Goal: Information Seeking & Learning: Learn about a topic

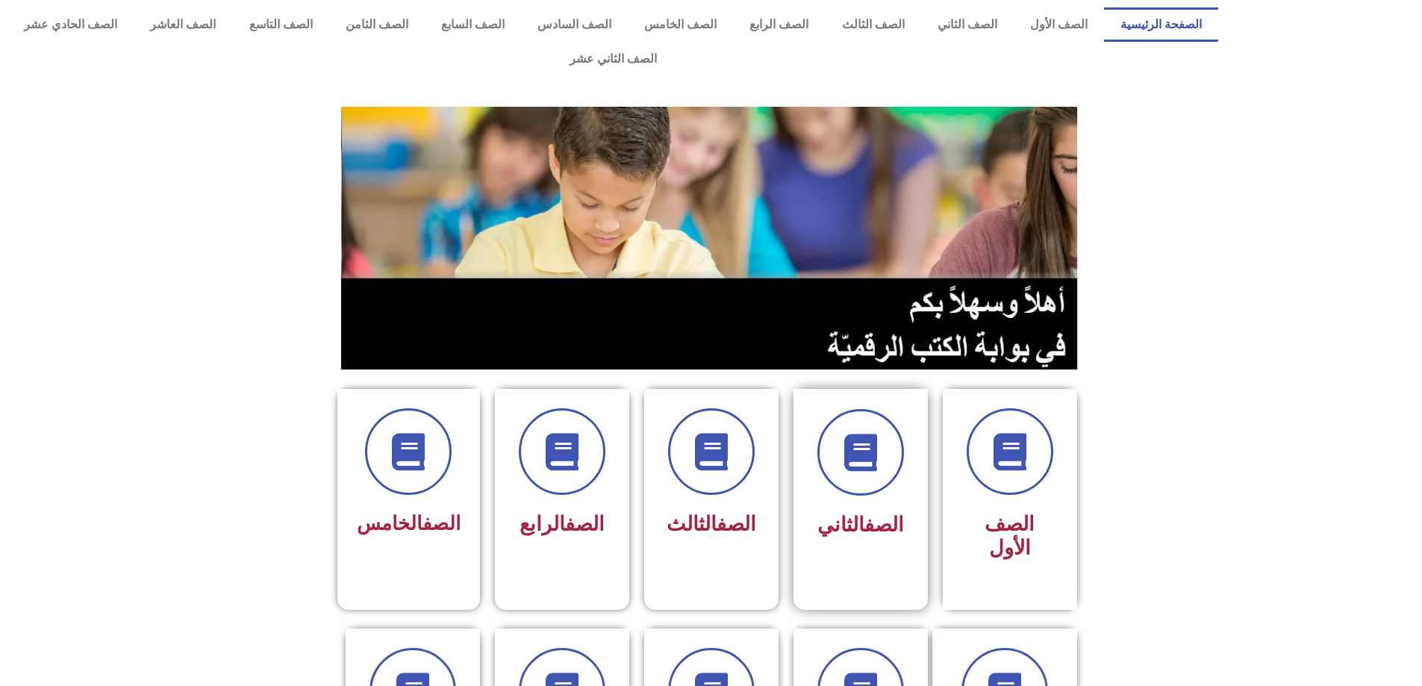
scroll to position [32, 0]
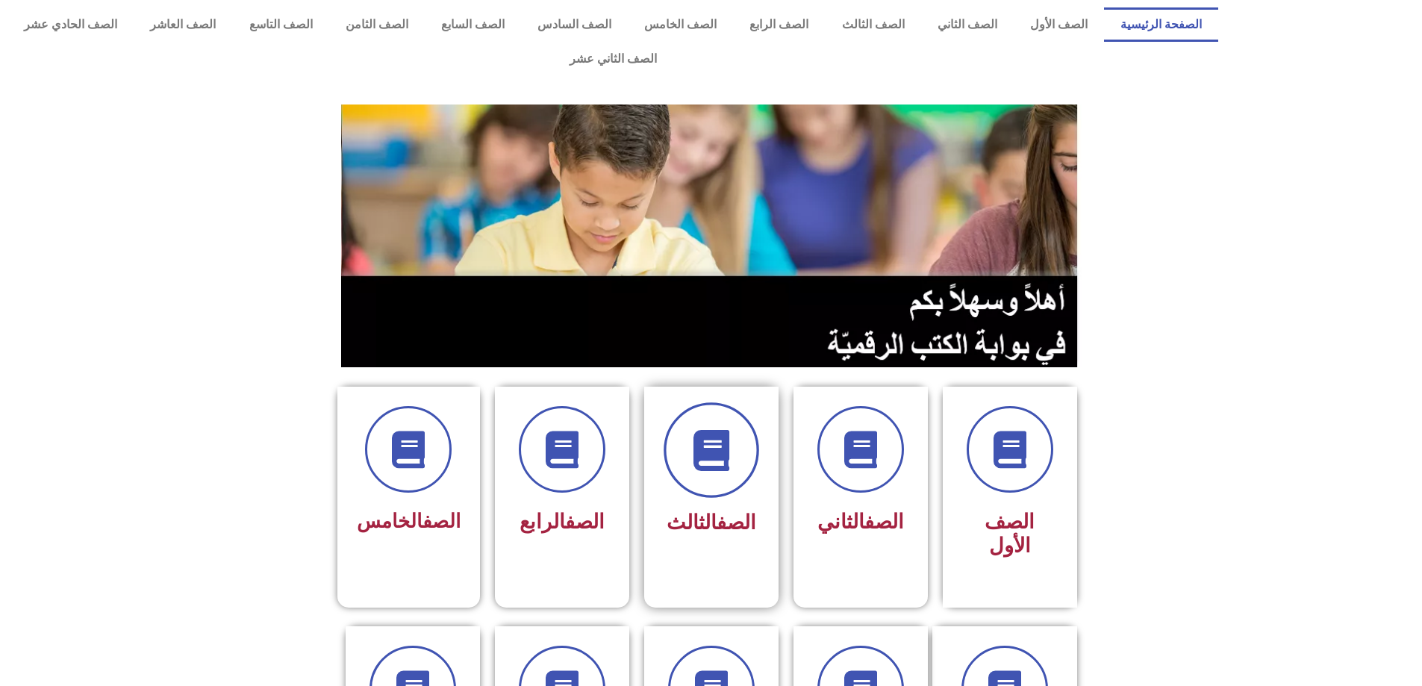
click at [717, 435] on icon at bounding box center [710, 450] width 41 height 41
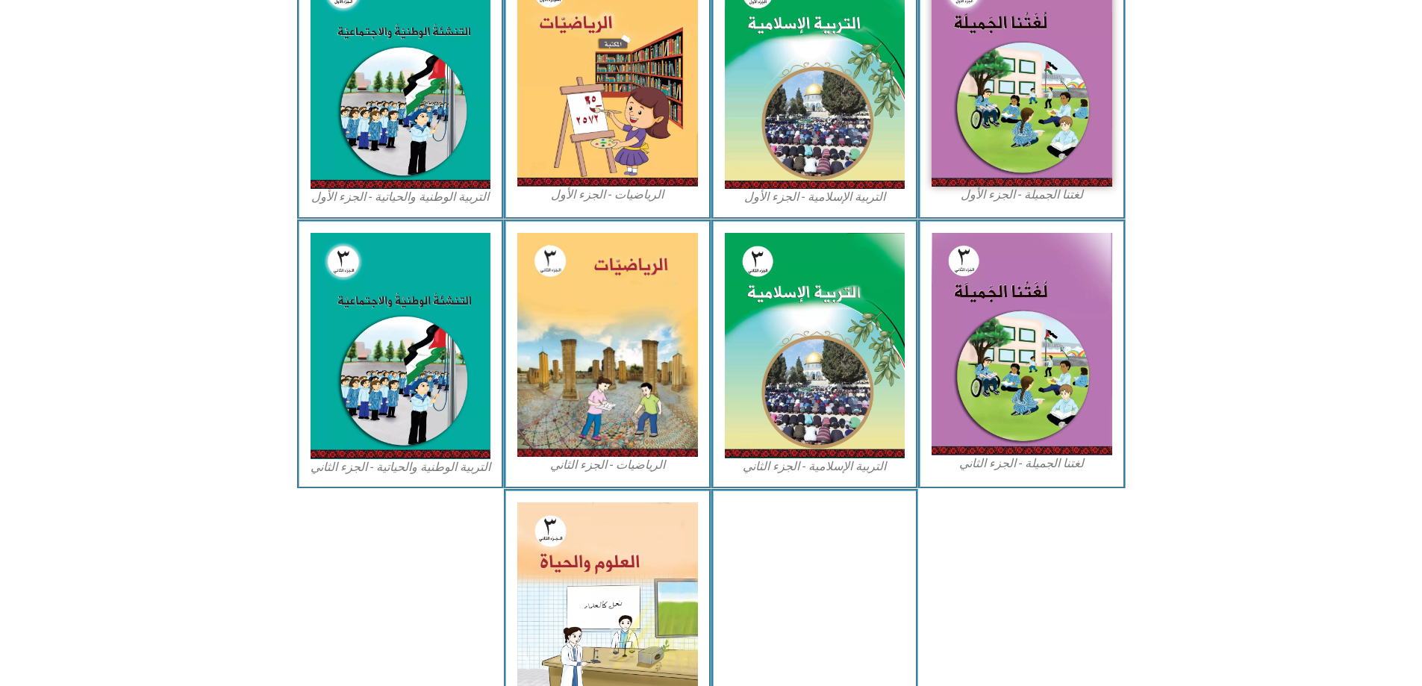
scroll to position [470, 0]
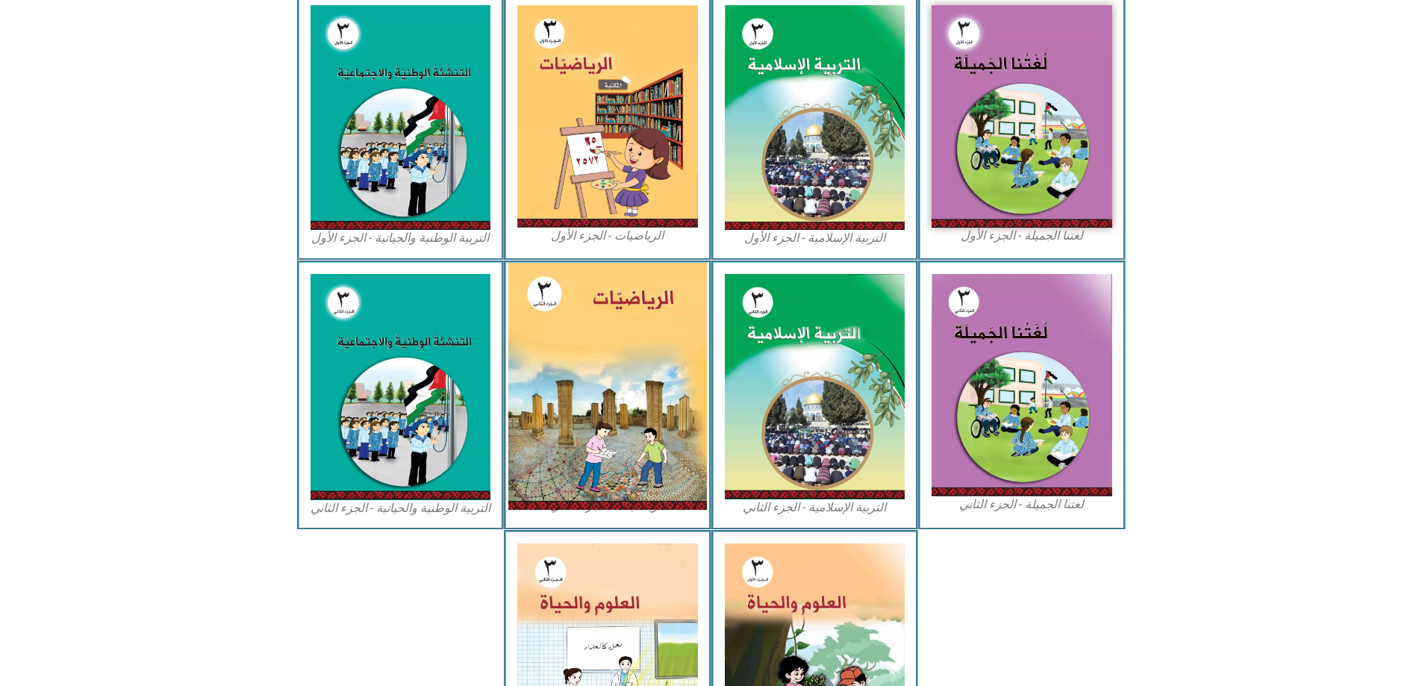
click at [587, 386] on img at bounding box center [607, 386] width 199 height 247
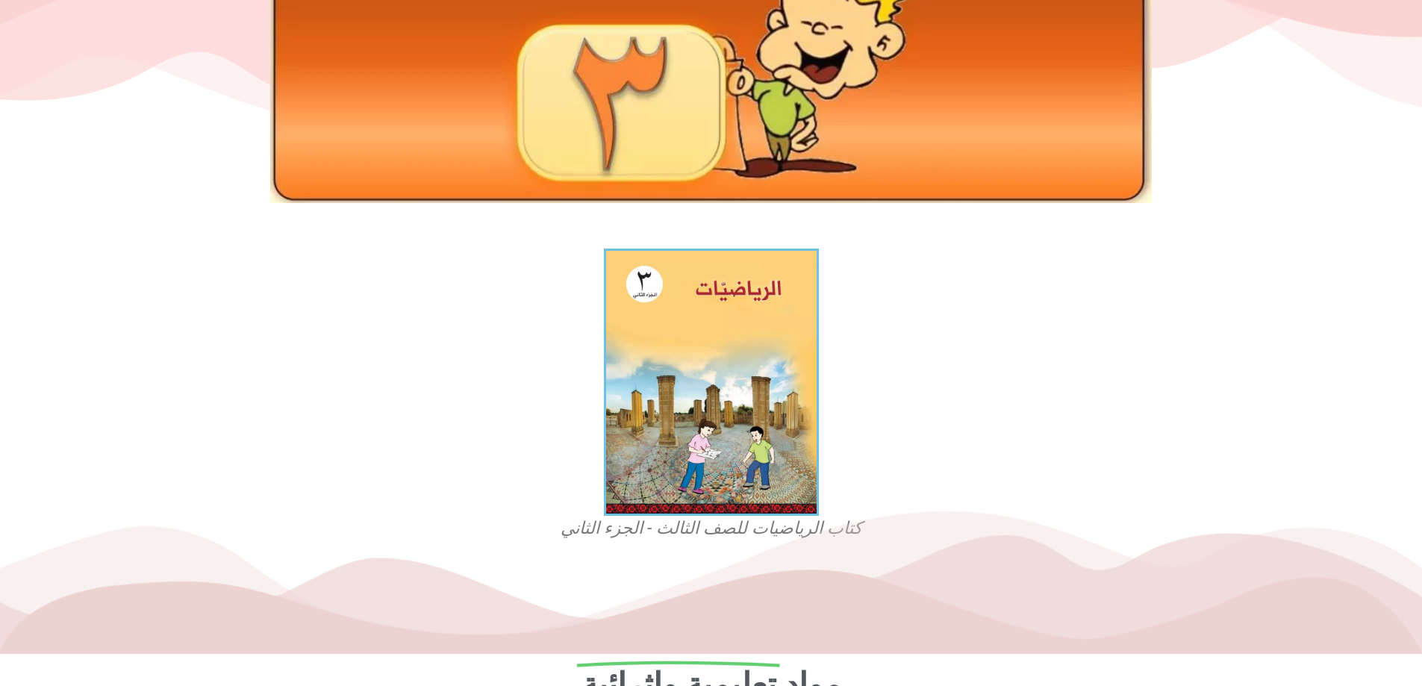
scroll to position [463, 0]
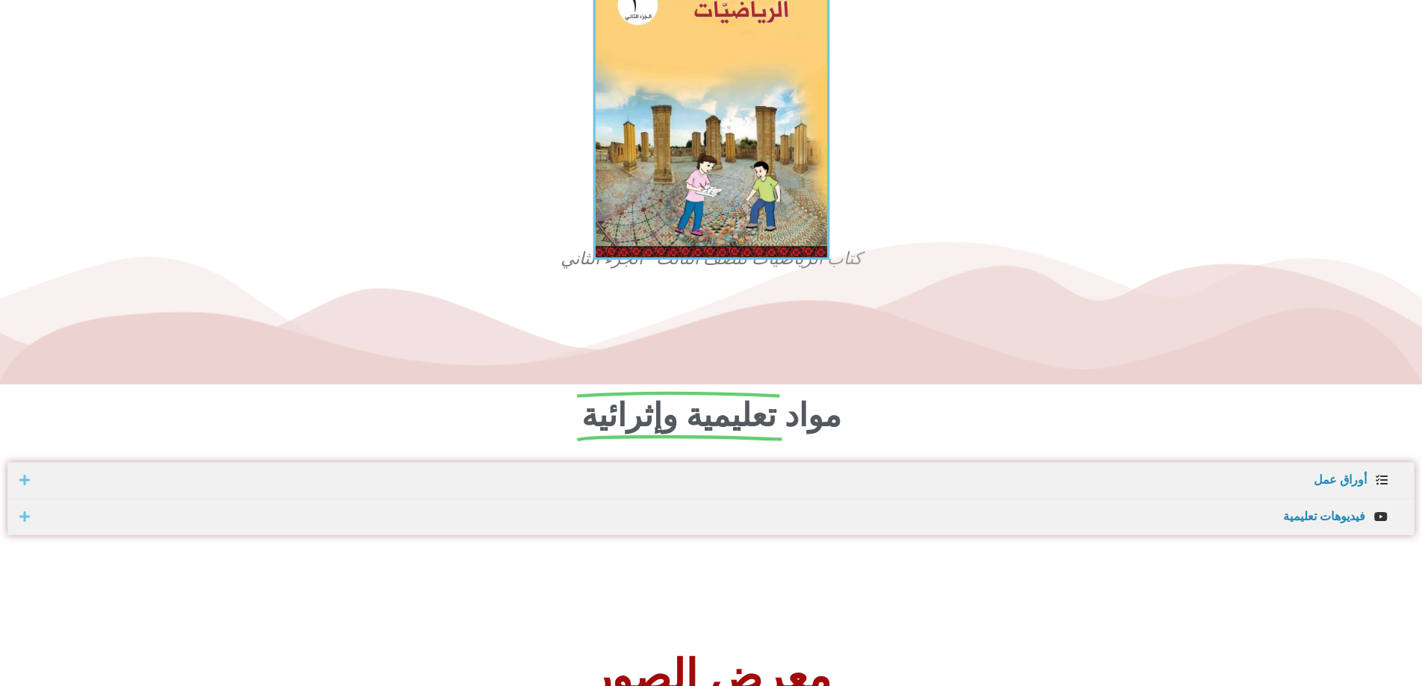
click at [751, 133] on img at bounding box center [711, 113] width 237 height 294
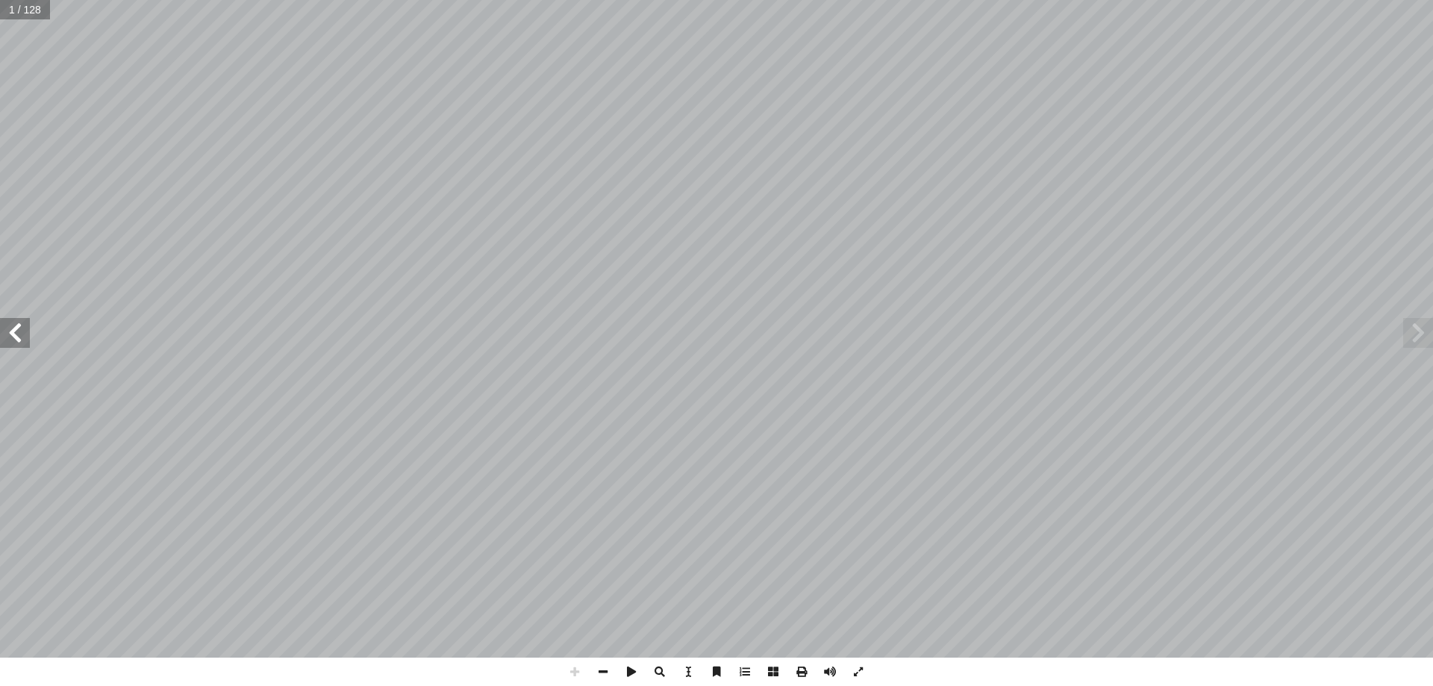
click at [22, 347] on span at bounding box center [15, 333] width 30 height 30
click at [13, 332] on span at bounding box center [15, 333] width 30 height 30
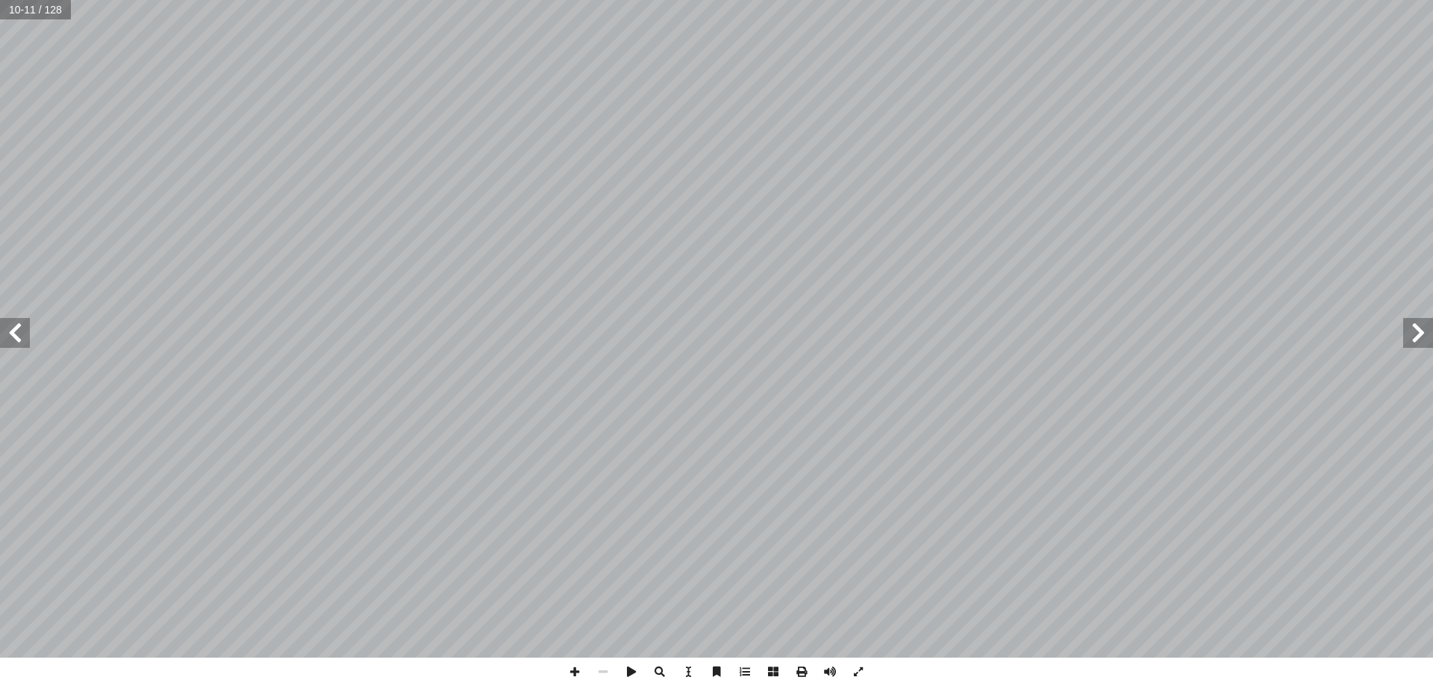
click at [13, 332] on span at bounding box center [15, 333] width 30 height 30
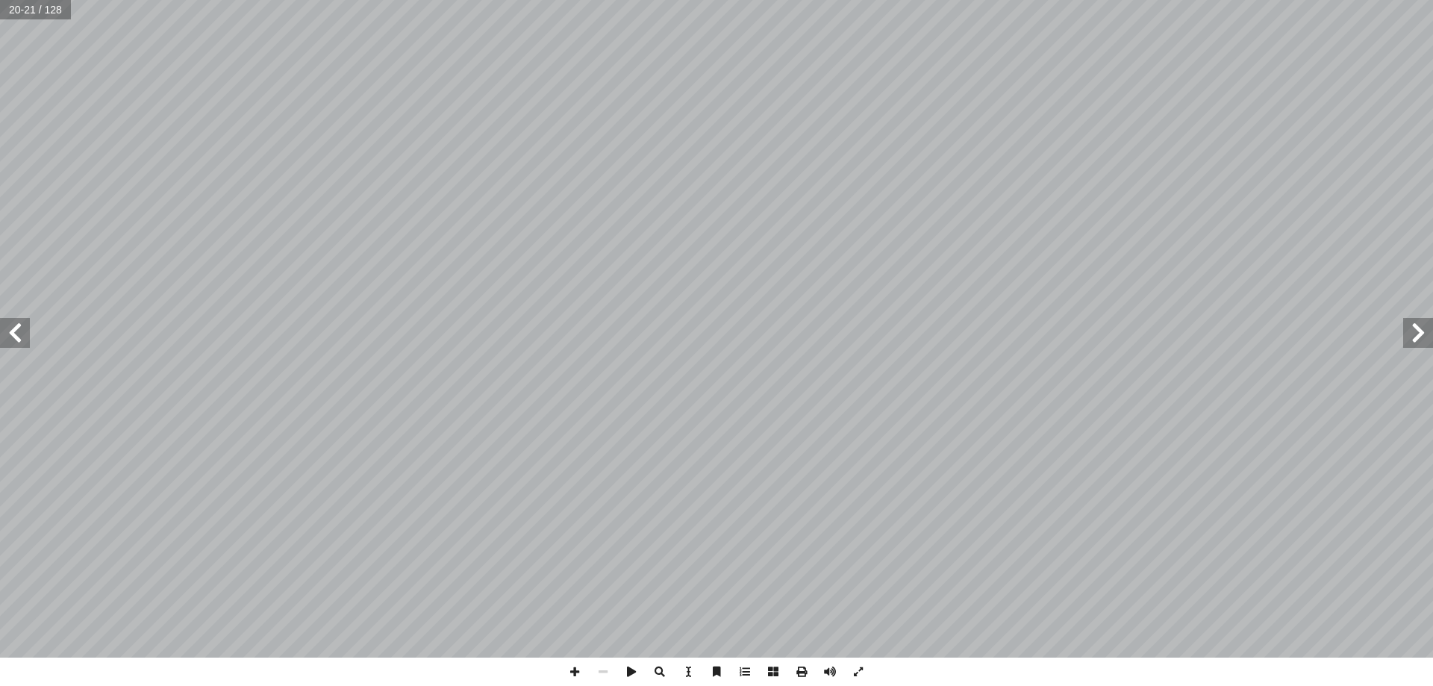
click at [13, 332] on span at bounding box center [15, 333] width 30 height 30
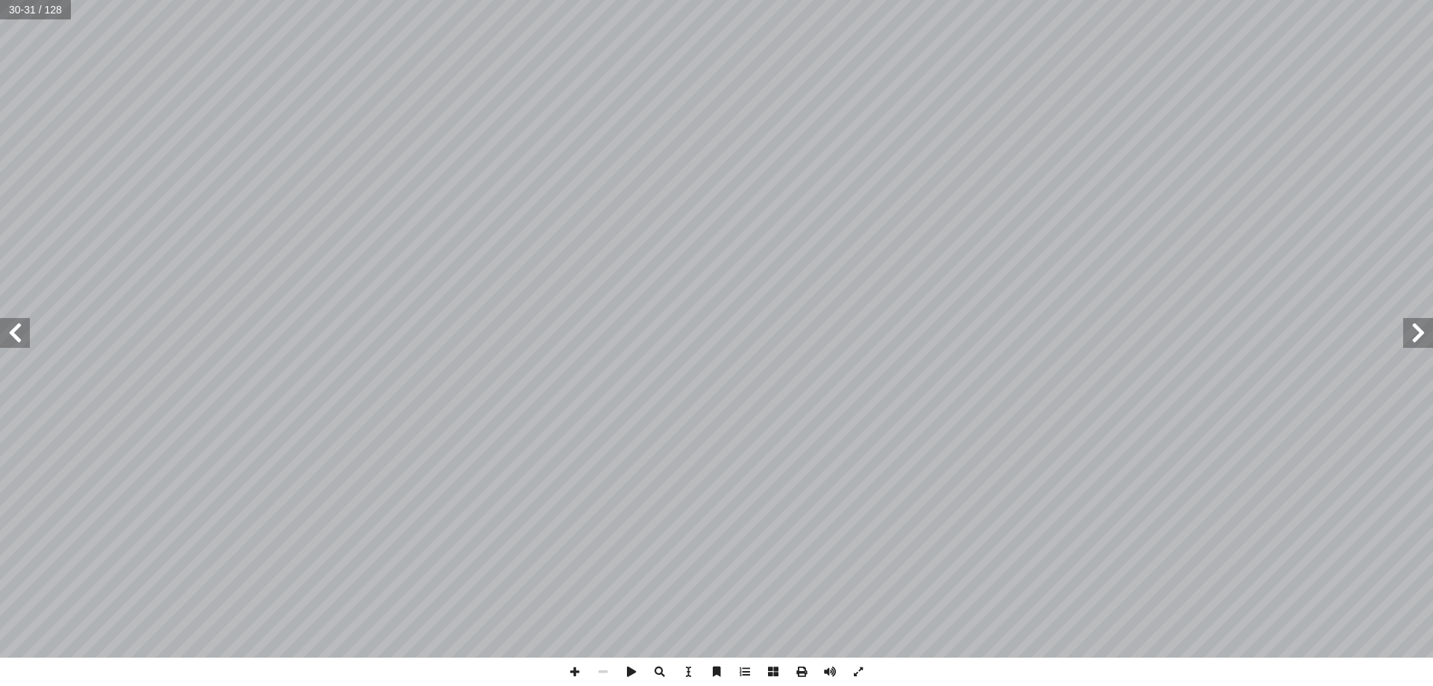
click at [13, 332] on span at bounding box center [15, 333] width 30 height 30
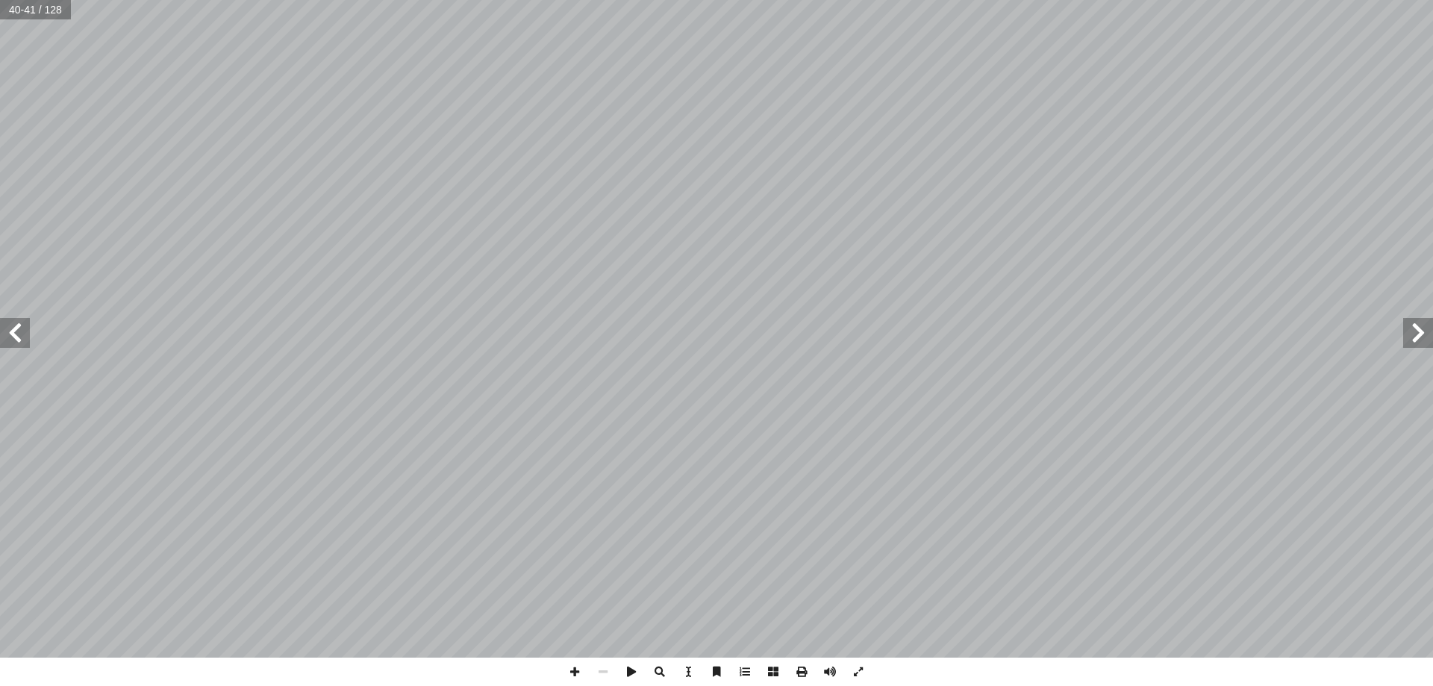
click at [13, 332] on span at bounding box center [15, 333] width 30 height 30
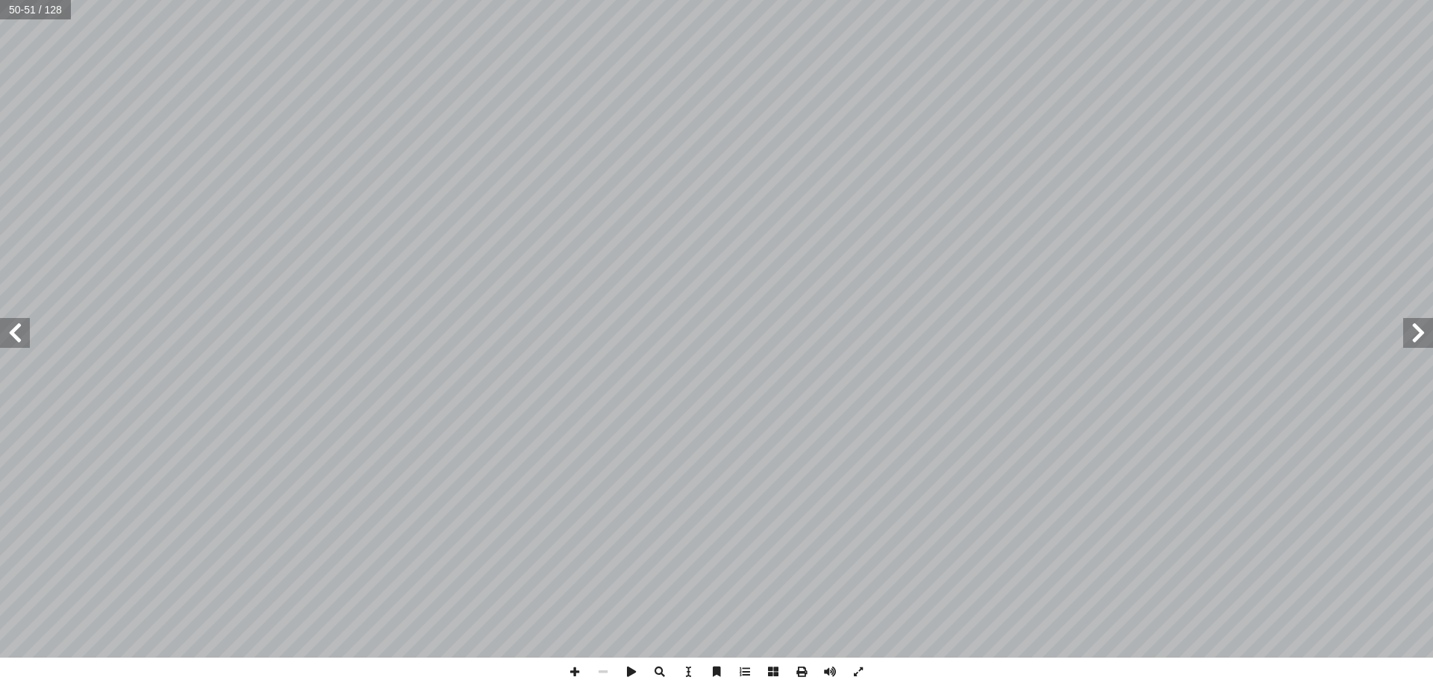
click at [13, 332] on span at bounding box center [15, 333] width 30 height 30
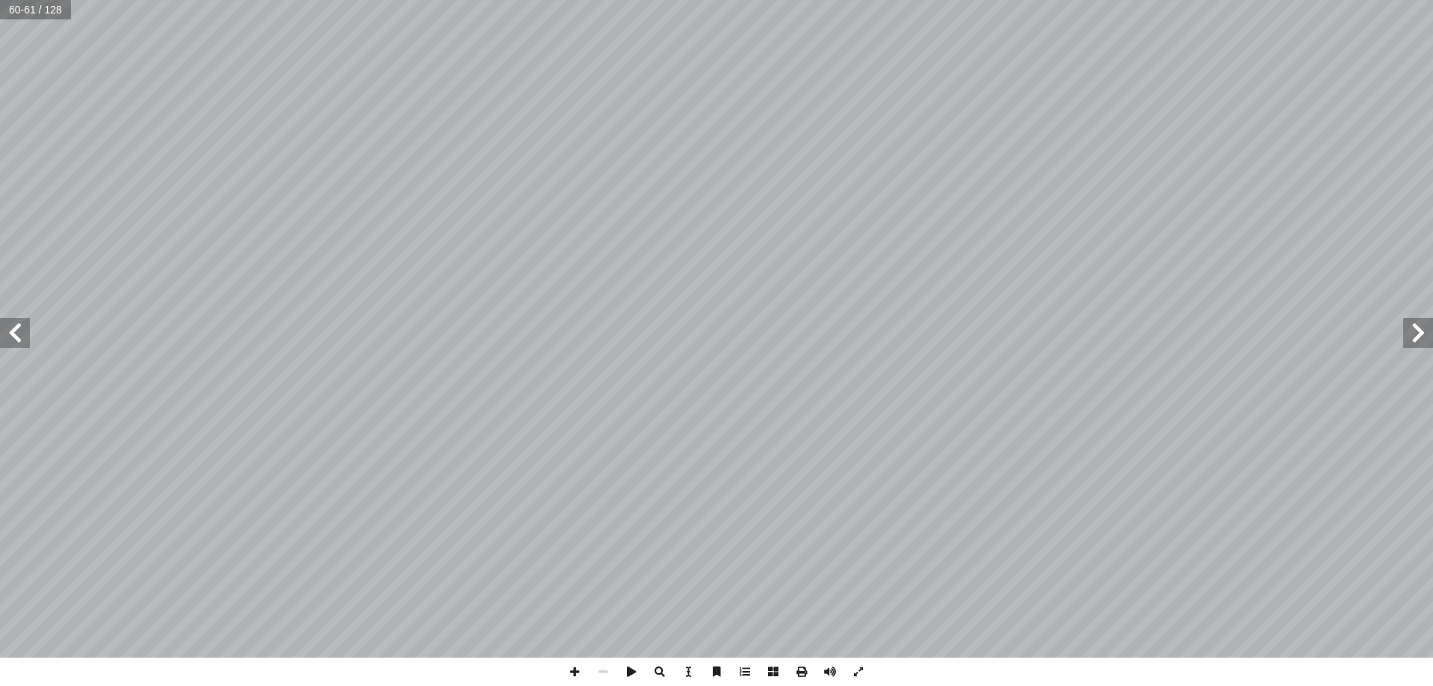
click at [13, 332] on span at bounding box center [15, 333] width 30 height 30
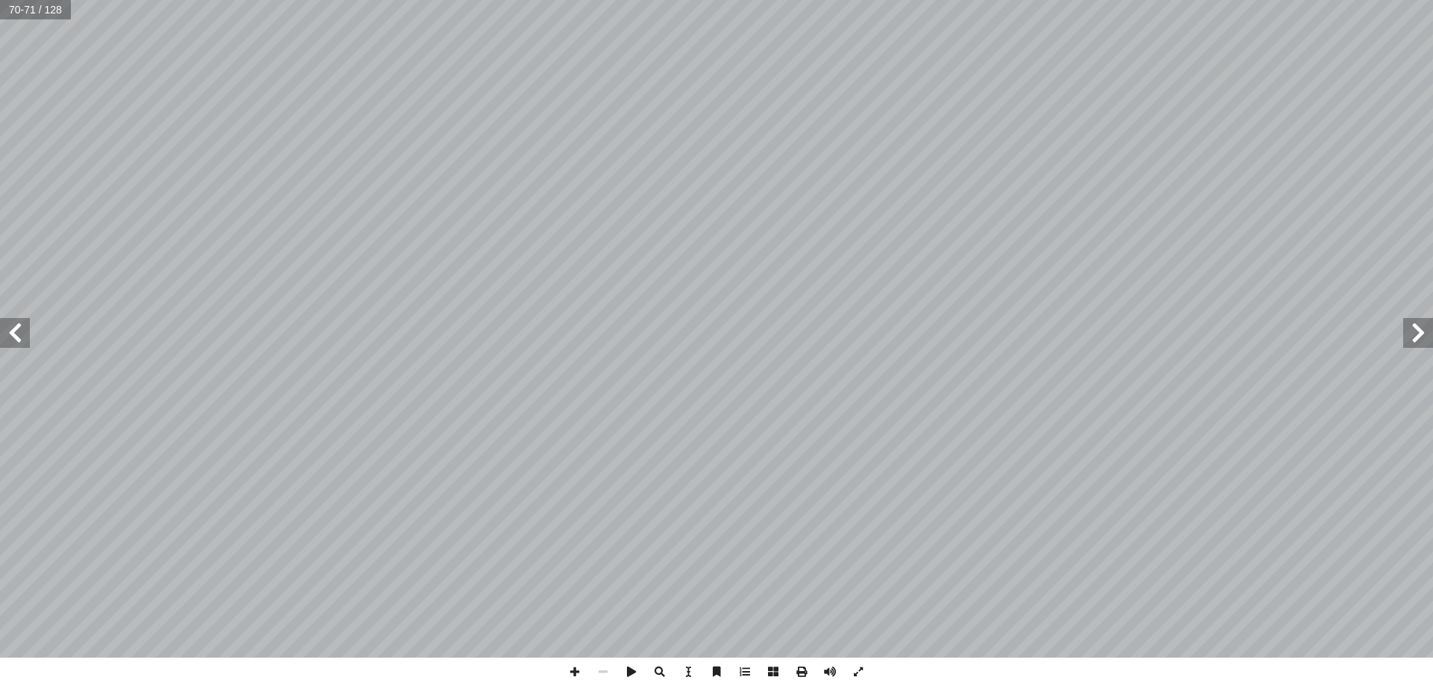
click at [13, 332] on span at bounding box center [15, 333] width 30 height 30
click at [21, 343] on span at bounding box center [15, 333] width 30 height 30
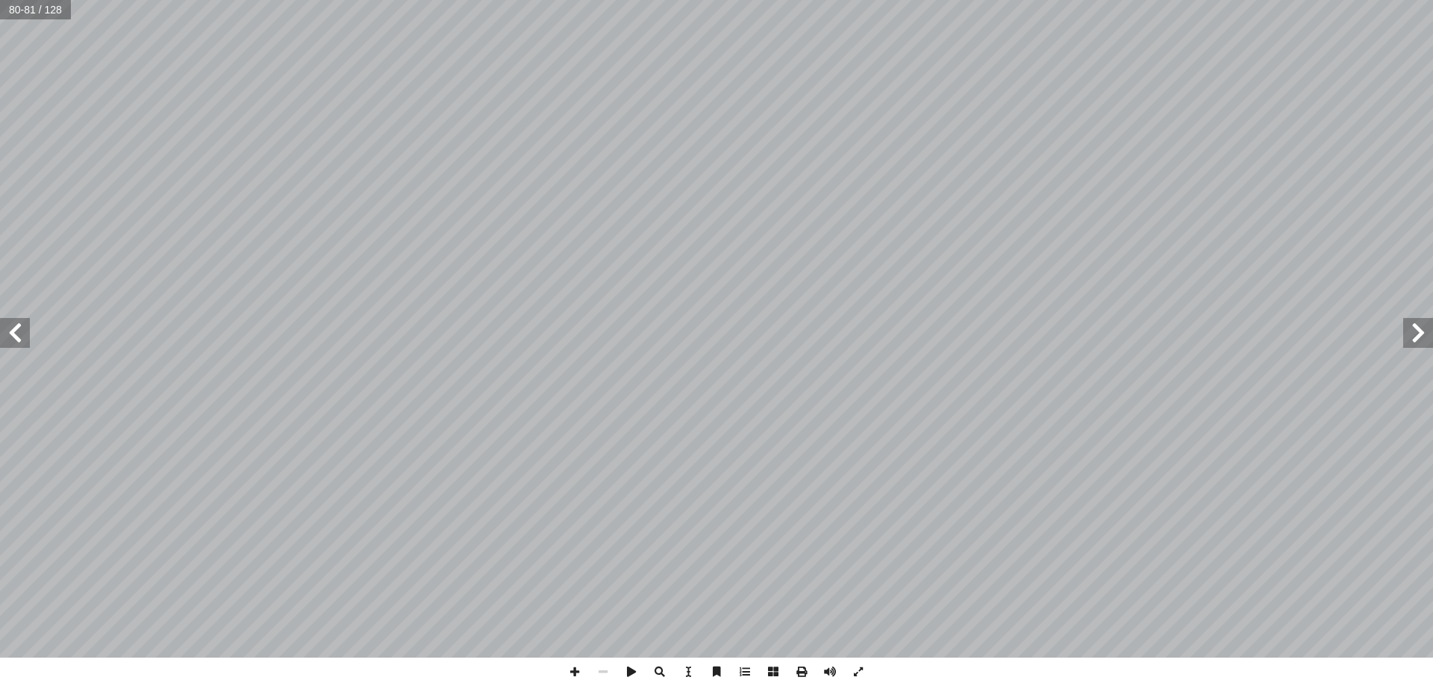
click at [21, 343] on span at bounding box center [15, 333] width 30 height 30
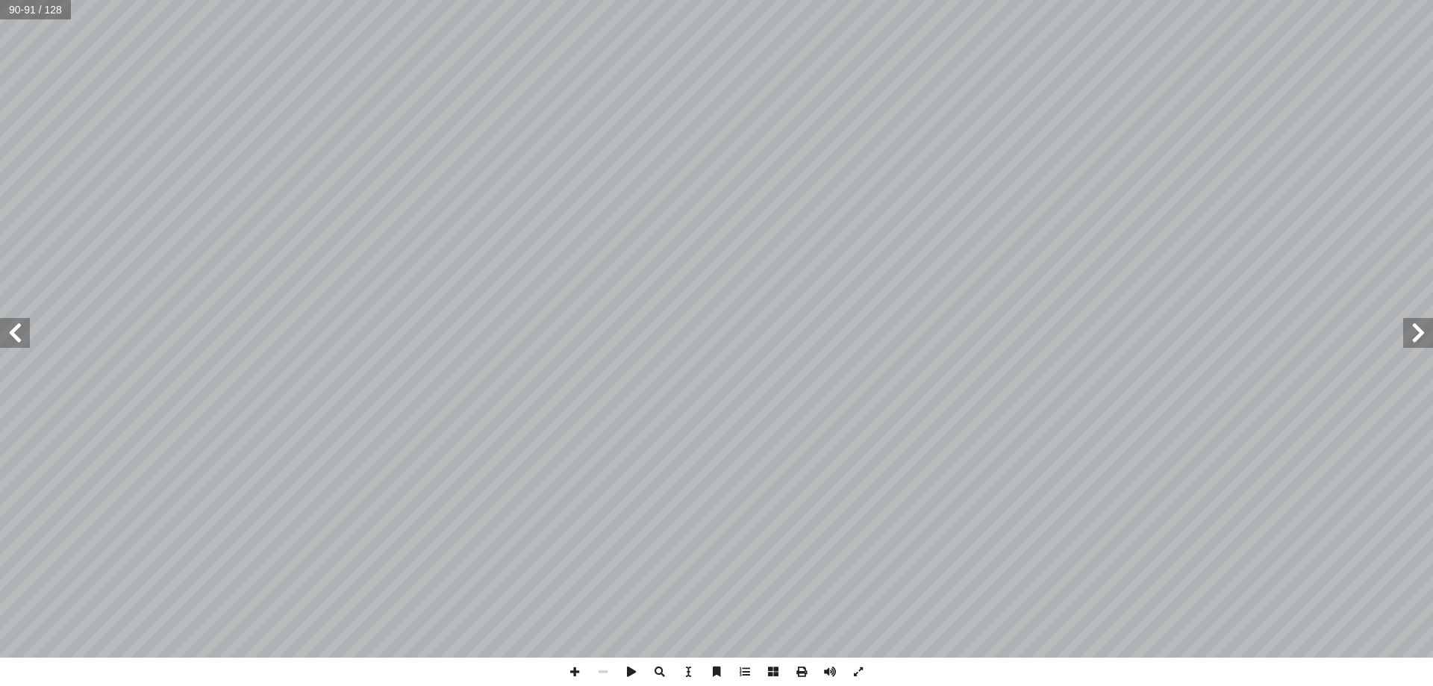
click at [21, 343] on span at bounding box center [15, 333] width 30 height 30
